Goal: Information Seeking & Learning: Learn about a topic

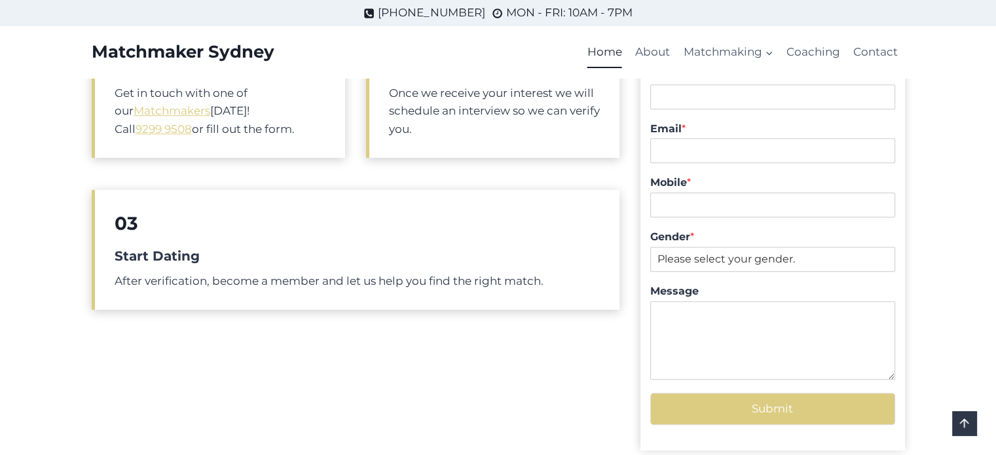
scroll to position [524, 0]
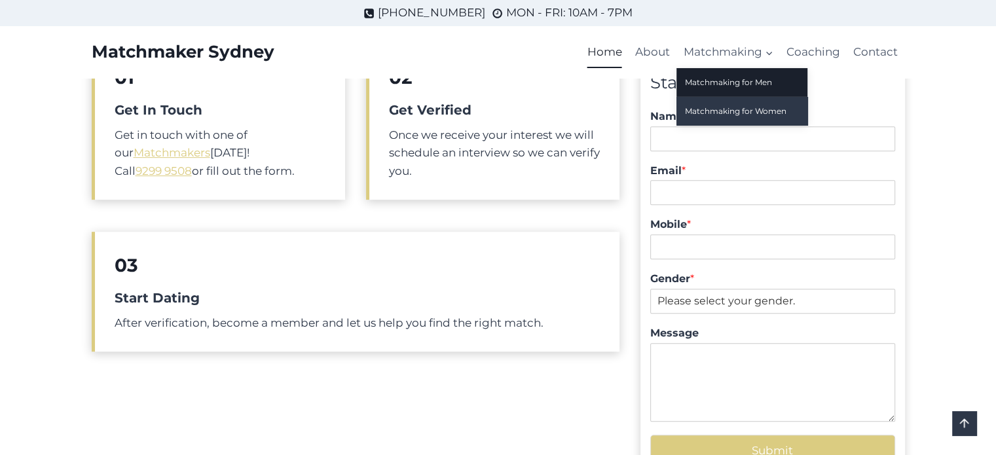
click at [717, 115] on link "Matchmaking for Women" at bounding box center [742, 111] width 131 height 28
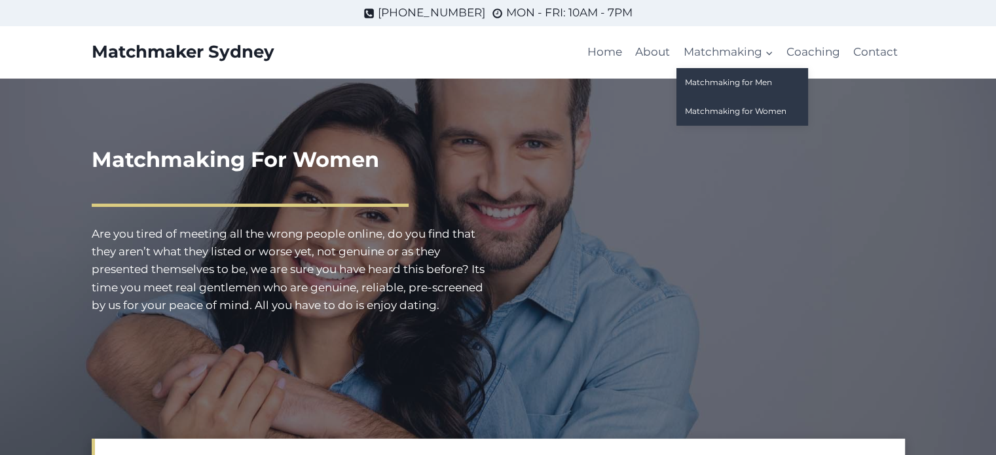
click at [724, 86] on link "Matchmaking for Men" at bounding box center [742, 82] width 131 height 28
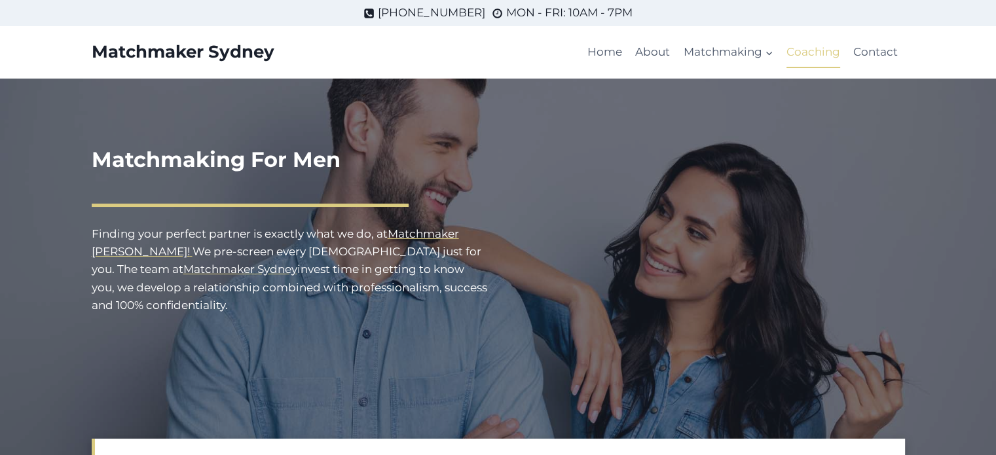
click at [809, 52] on link "Coaching" at bounding box center [813, 52] width 67 height 31
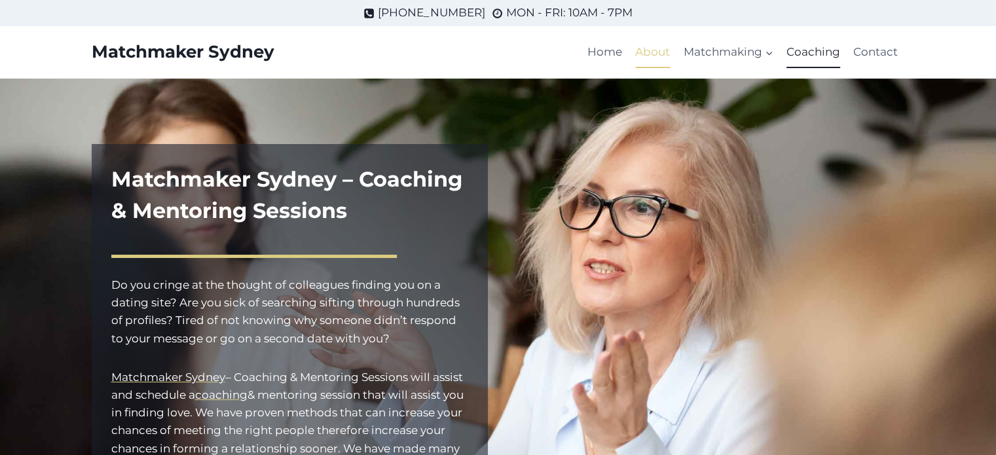
click at [648, 48] on link "About" at bounding box center [653, 52] width 48 height 31
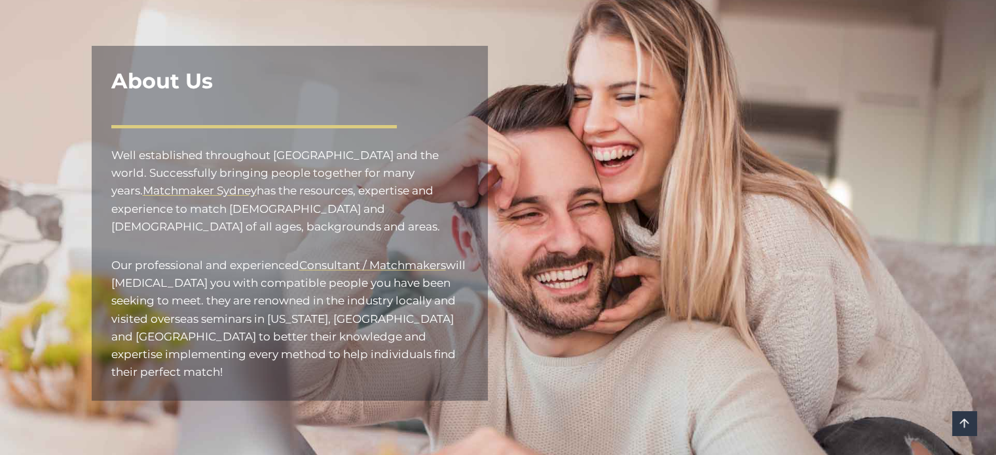
scroll to position [131, 0]
